Goal: Navigation & Orientation: Find specific page/section

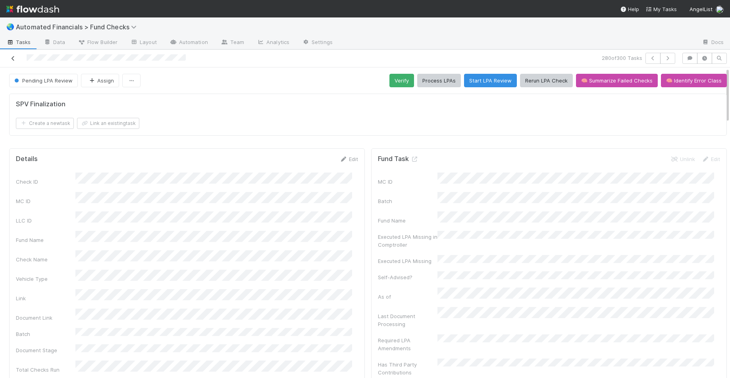
click at [16, 58] on icon at bounding box center [13, 58] width 8 height 5
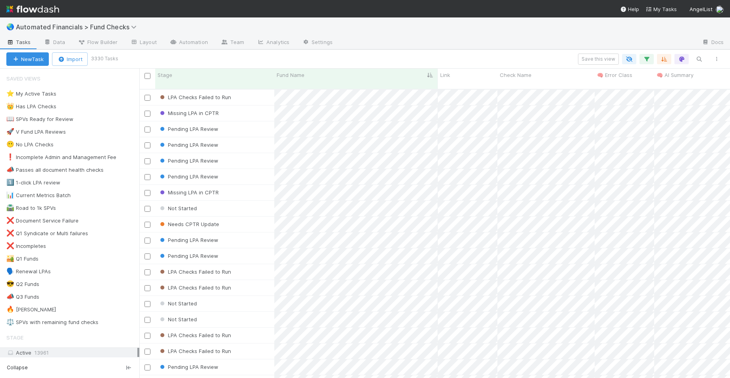
scroll to position [290, 585]
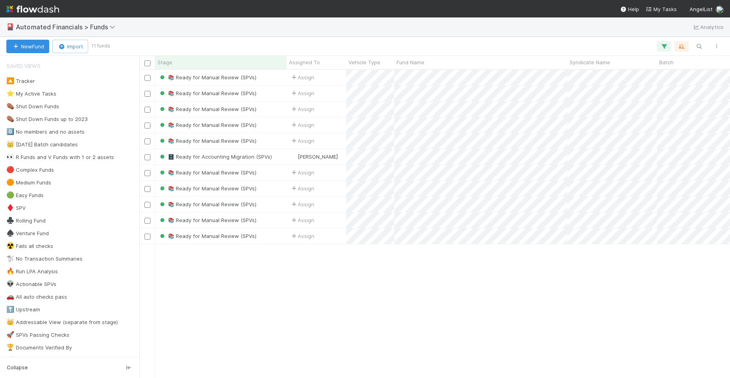
scroll to position [303, 585]
